Goal: Information Seeking & Learning: Learn about a topic

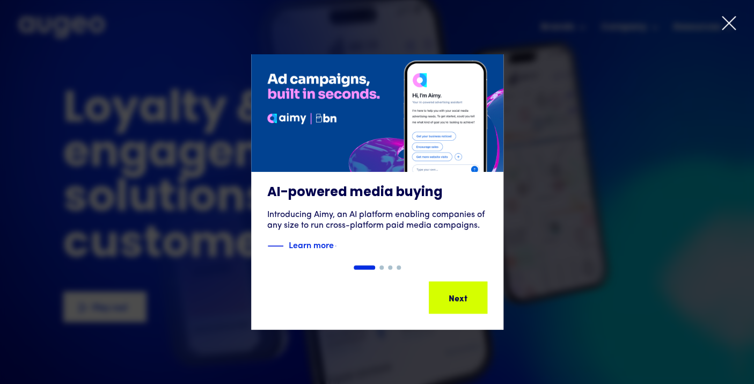
click at [733, 24] on icon at bounding box center [729, 23] width 16 height 16
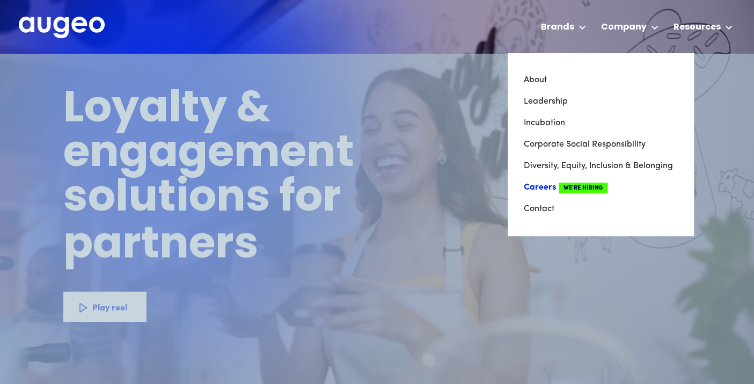
click at [546, 191] on link "Careers We're Hiring" at bounding box center [601, 187] width 154 height 21
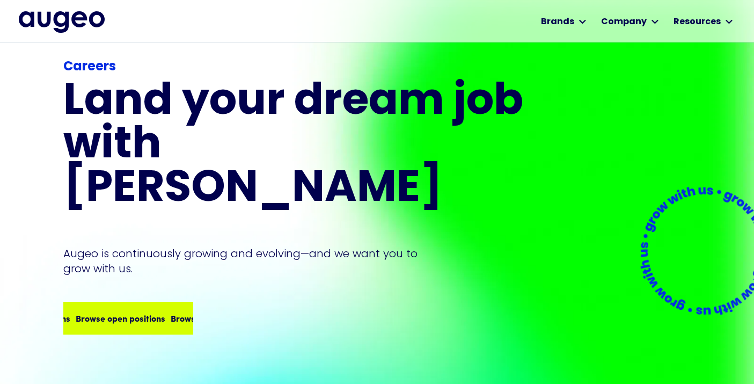
click at [150, 244] on div "Careers Land your dream job﻿ with Augeo Augeo is continuously growing and evolv…" at bounding box center [295, 195] width 464 height 277
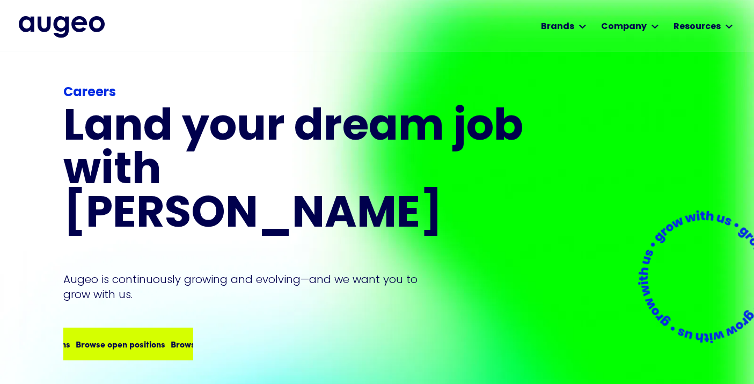
click at [156, 337] on div "Browse open positions" at bounding box center [201, 343] width 90 height 13
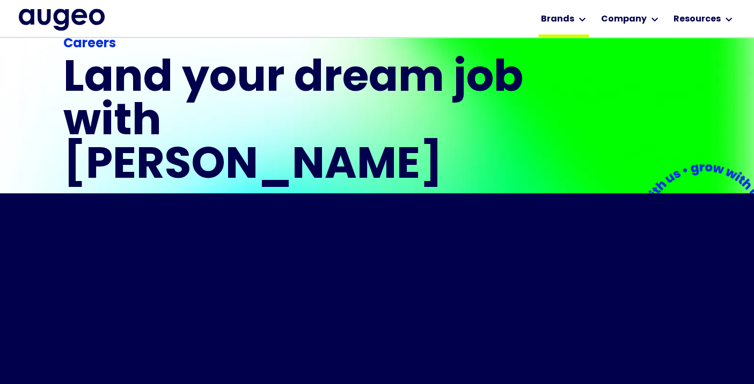
scroll to position [224, 0]
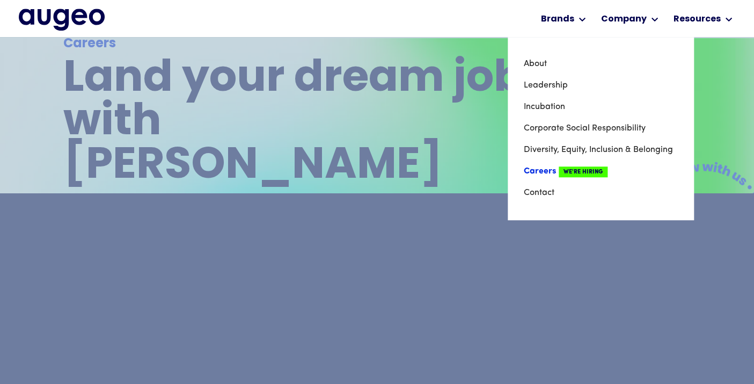
click at [546, 173] on link "Careers We're Hiring" at bounding box center [601, 171] width 154 height 21
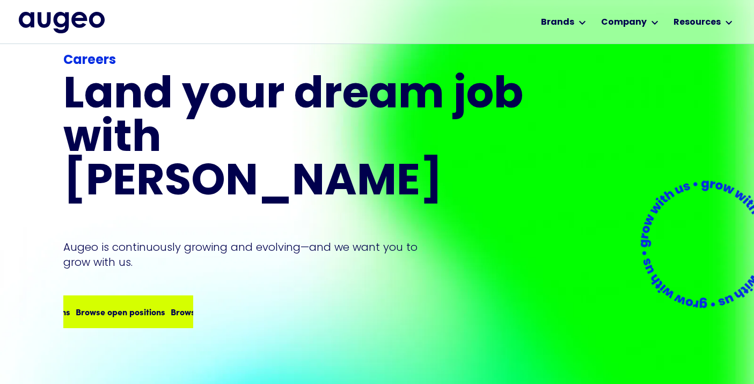
click at [129, 241] on div "Careers Land your dream job﻿ with [PERSON_NAME] is continuously growing and evo…" at bounding box center [295, 189] width 464 height 277
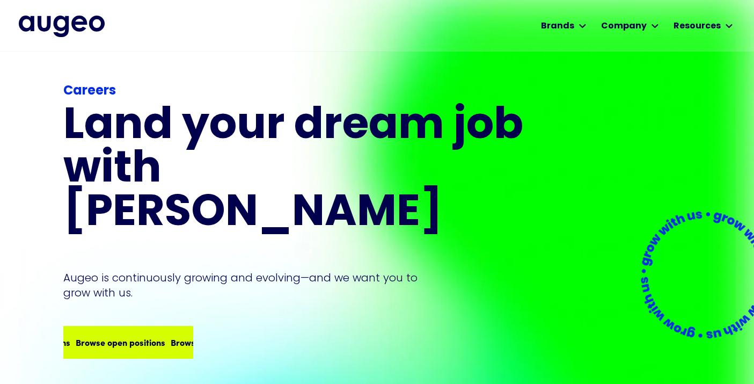
click at [140, 336] on div "Browse open positions Browse open positions Browse open positions Browse open p…" at bounding box center [168, 342] width 380 height 13
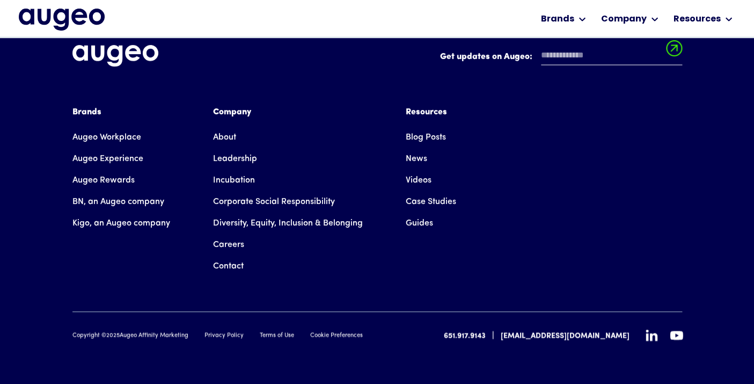
click at [544, 245] on div "Brands Augeo Workplace Augeo Experience Augeo Rewards BN, an Augeo company Kigo…" at bounding box center [377, 191] width 610 height 171
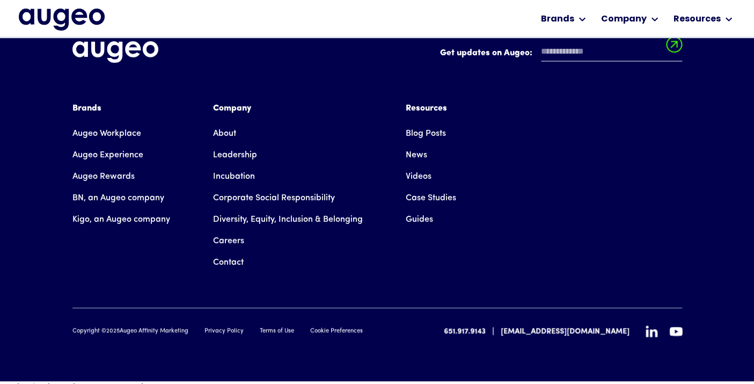
scroll to position [2810, 0]
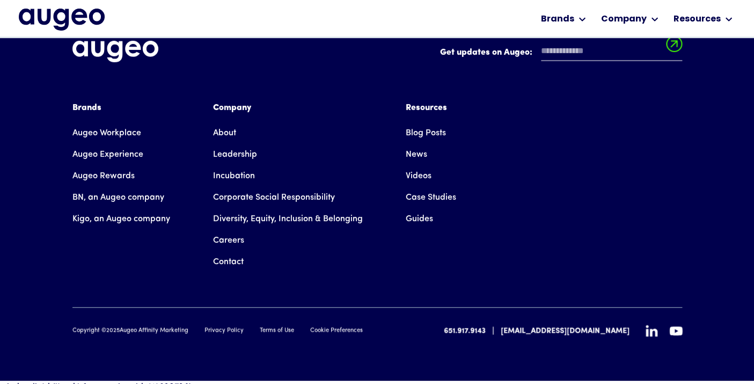
click at [653, 326] on icon at bounding box center [652, 331] width 12 height 12
